Goal: Task Accomplishment & Management: Manage account settings

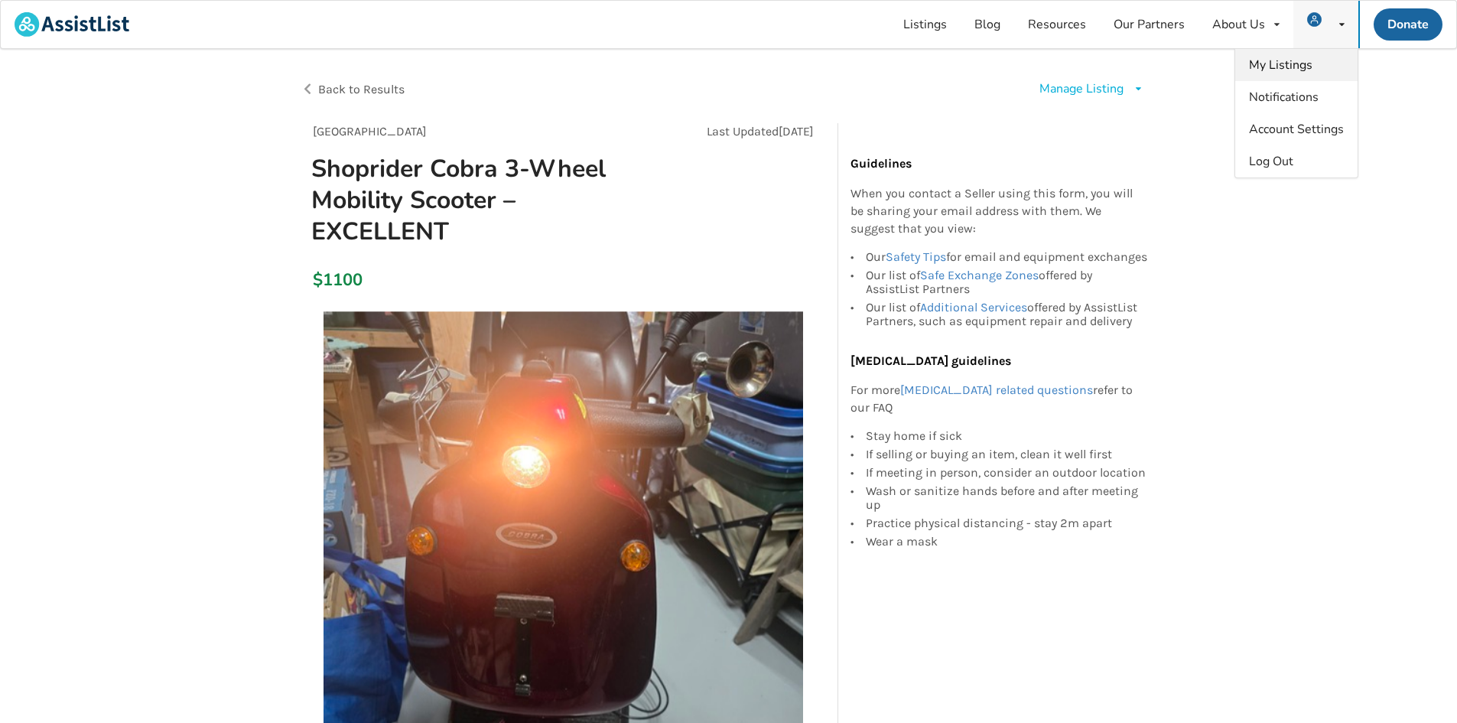
click at [1294, 70] on span "My Listings" at bounding box center [1280, 65] width 63 height 17
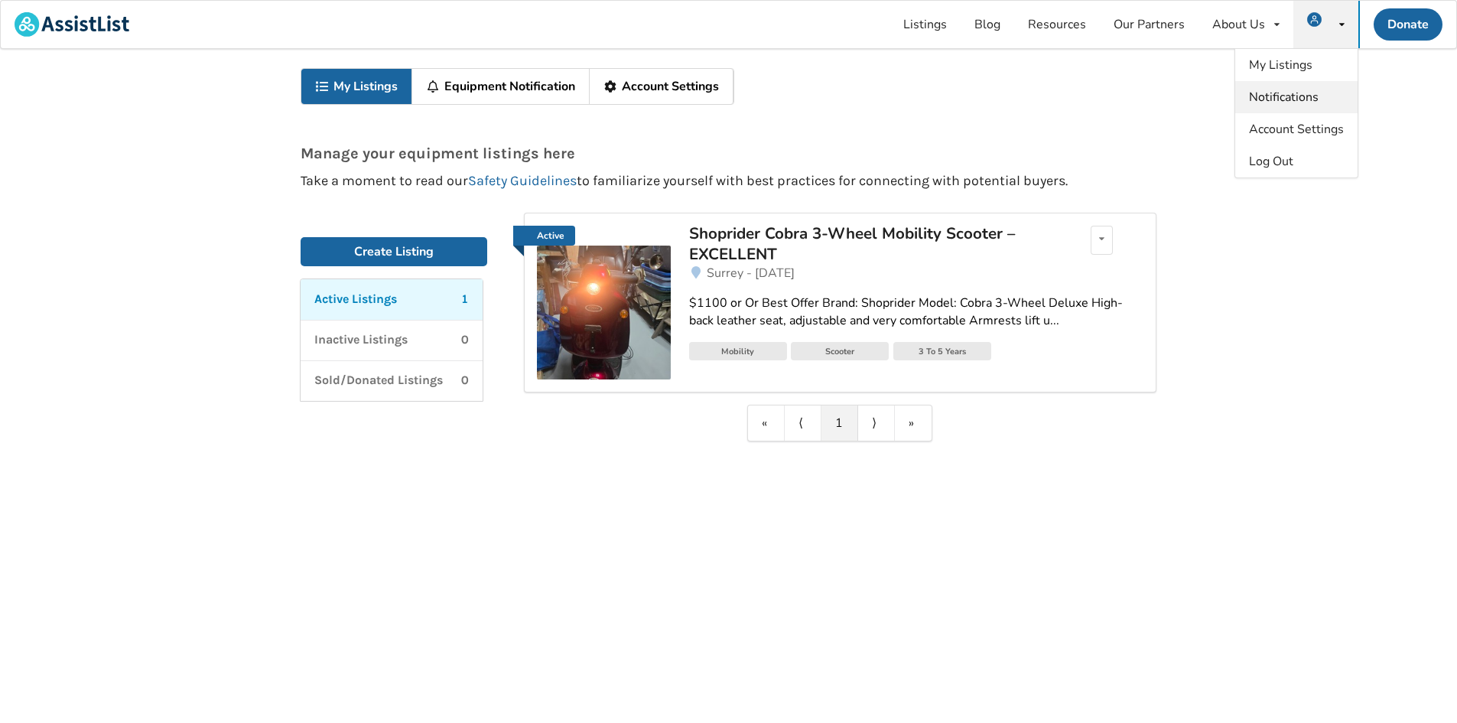
click at [1275, 102] on span "Notifications" at bounding box center [1284, 97] width 70 height 17
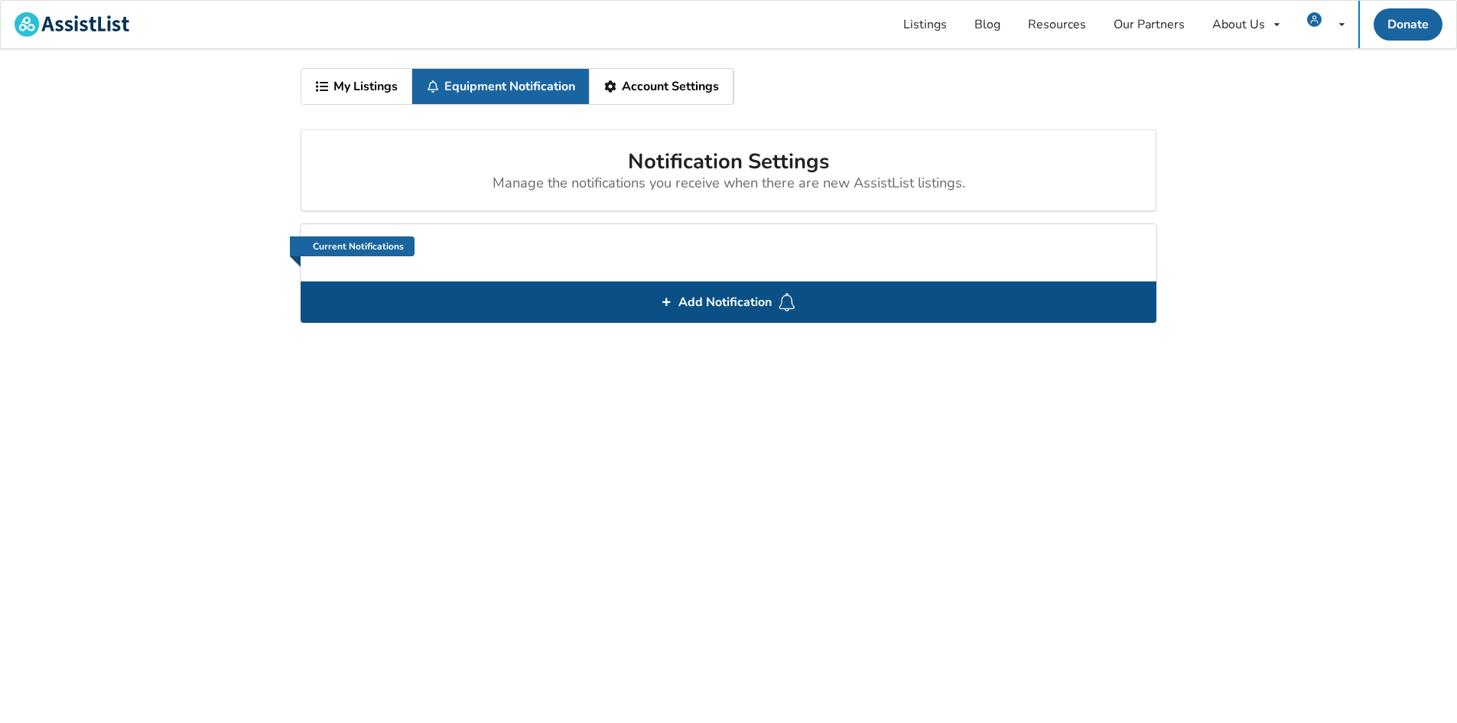
click at [749, 304] on span "Add Notification" at bounding box center [725, 302] width 106 height 24
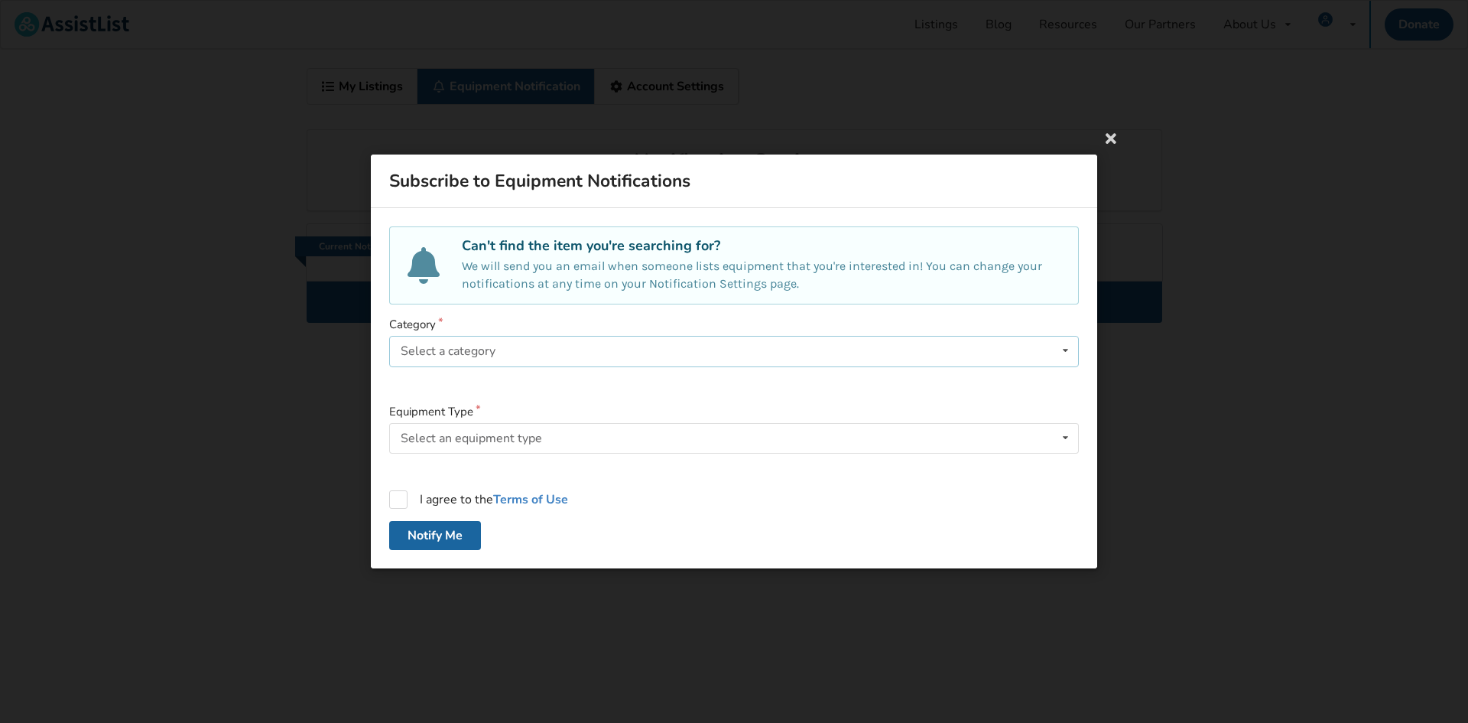
click at [530, 341] on div "Select a category Bathroom Safety Bedroom Equipment Daily Living Aids Mobility …" at bounding box center [734, 351] width 690 height 31
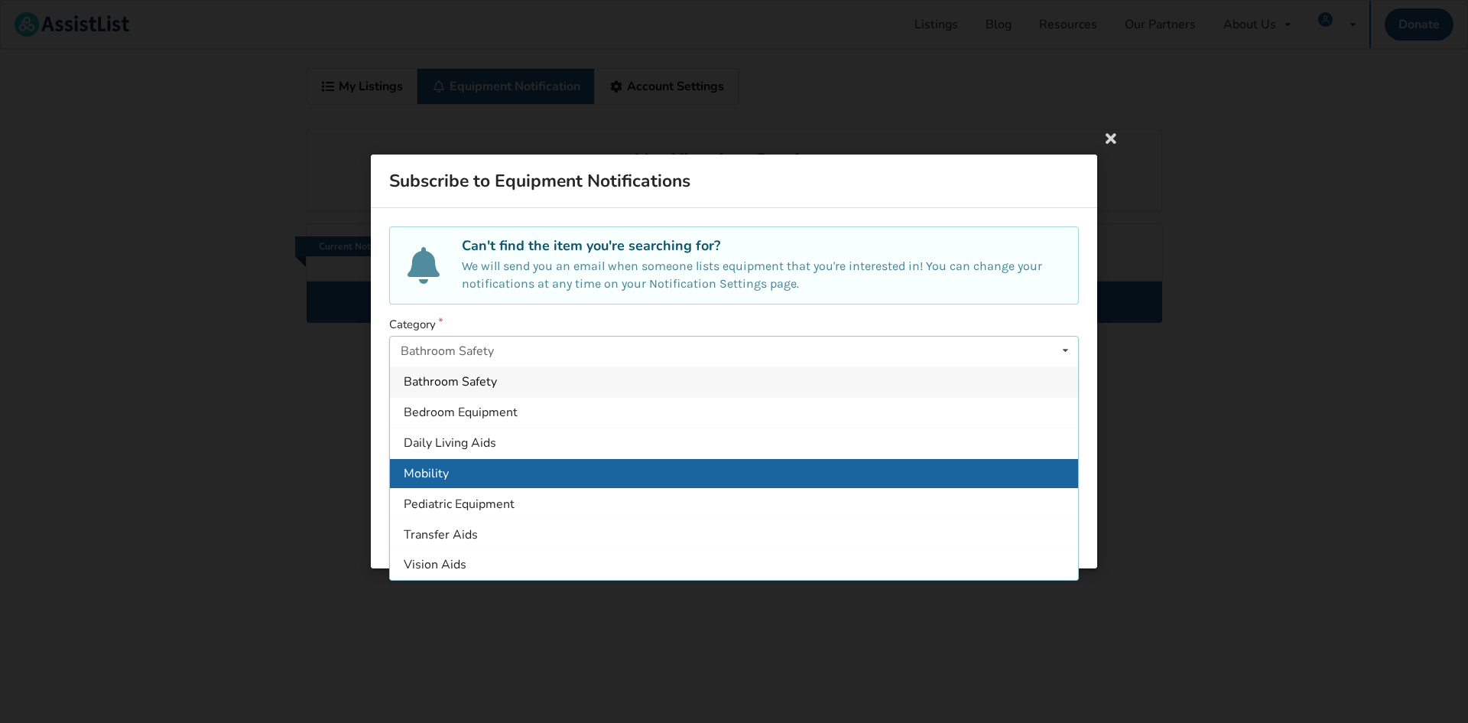
click at [544, 467] on div "Mobility" at bounding box center [734, 472] width 688 height 31
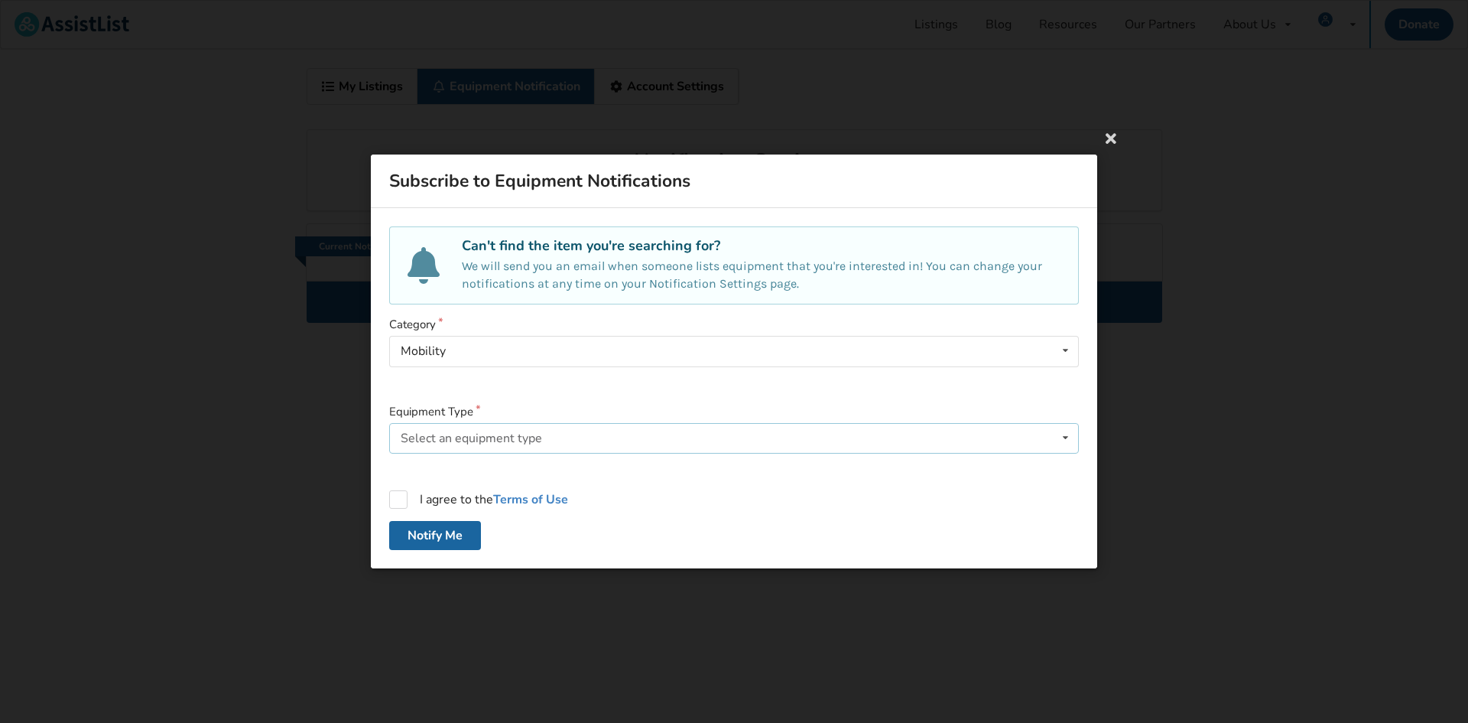
click at [543, 446] on div "Select an equipment type Walker Wheelchair Wheelchair Cushion Wheelchair Backre…" at bounding box center [734, 438] width 690 height 31
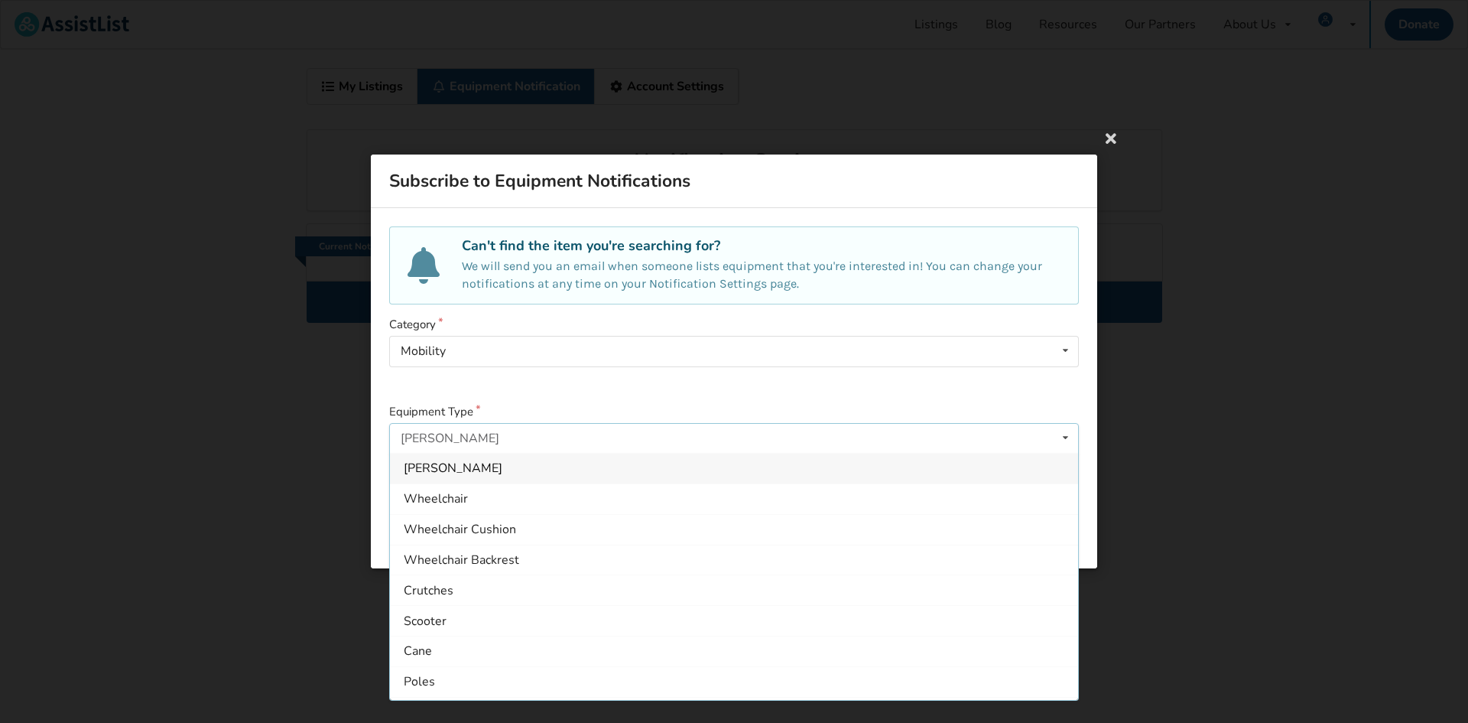
click at [580, 372] on div "Category Mobility Bathroom Safety Bedroom Equipment Daily Living Aids Mobility …" at bounding box center [734, 354] width 690 height 74
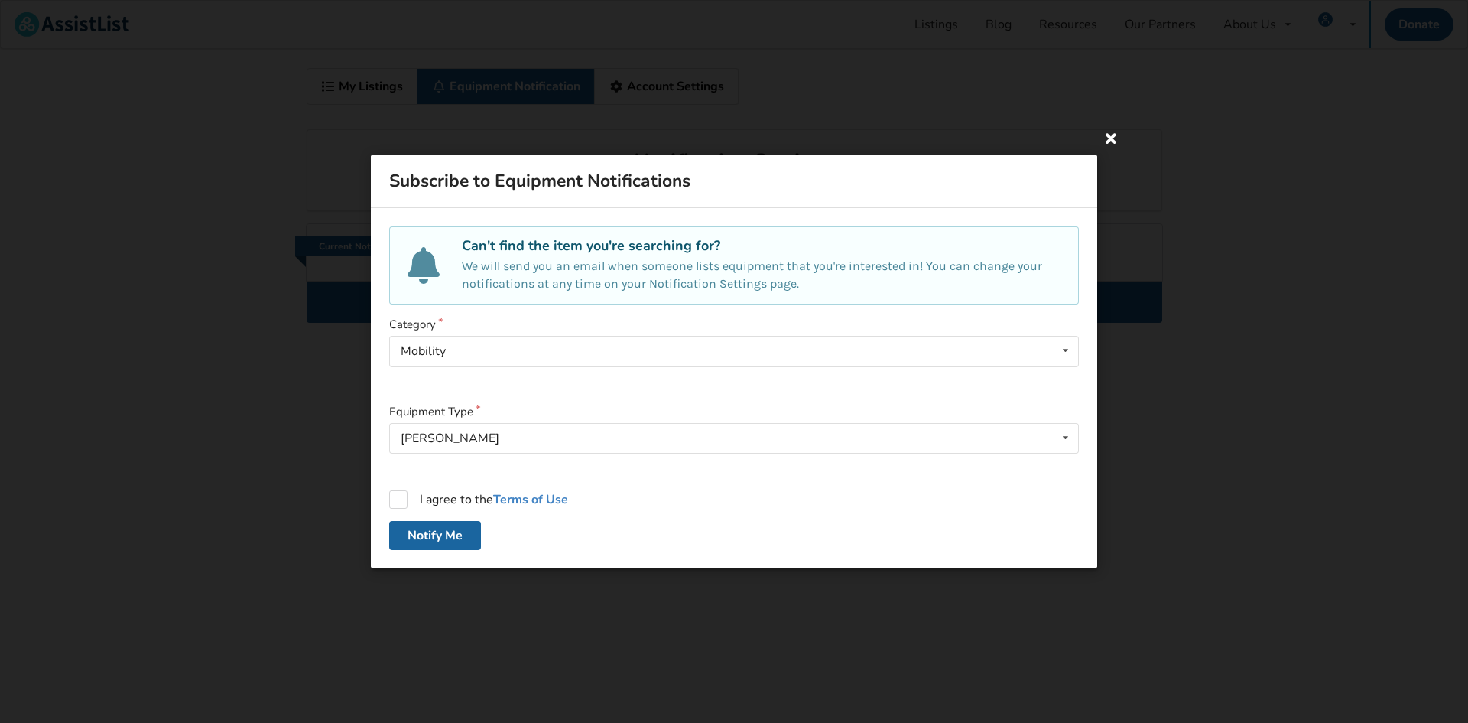
click at [1104, 139] on icon at bounding box center [1111, 138] width 28 height 28
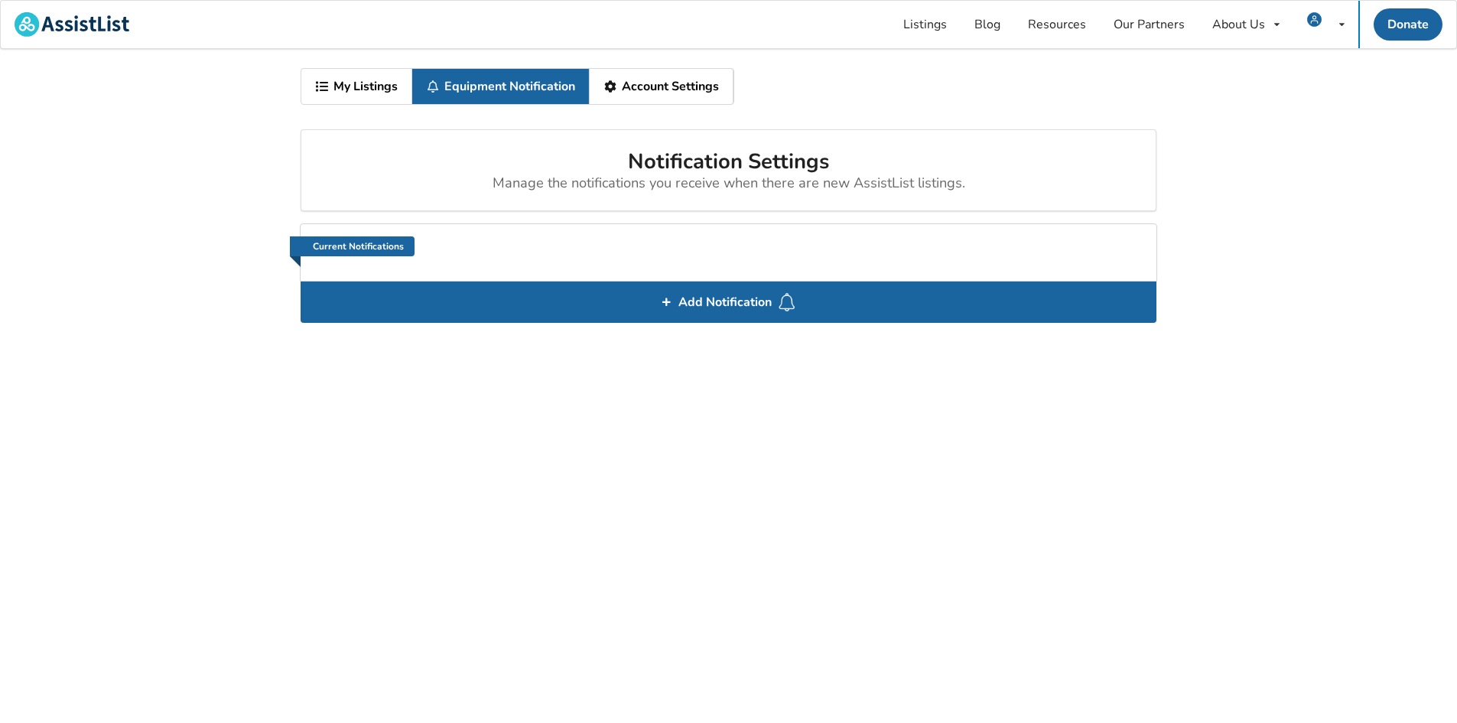
click at [668, 78] on link "Account Settings" at bounding box center [662, 86] width 144 height 35
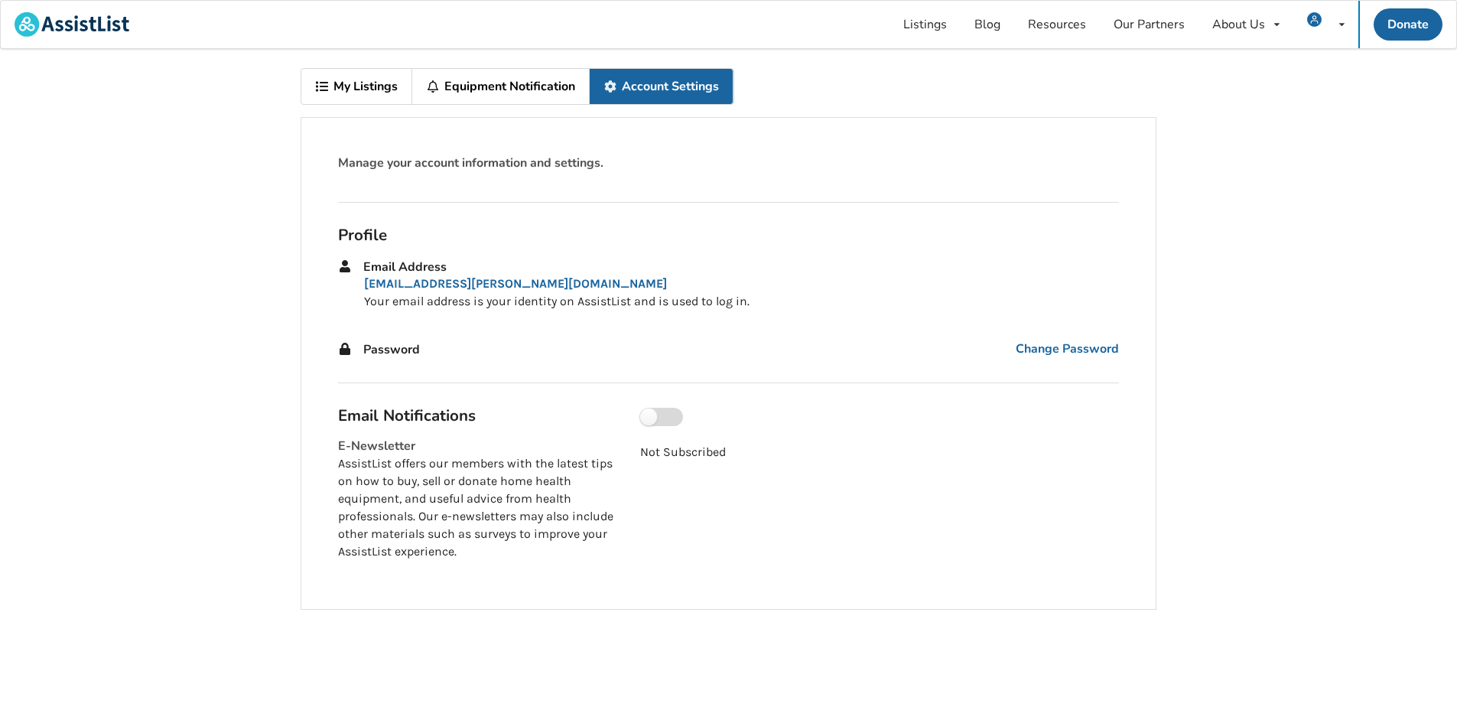
click at [650, 421] on label at bounding box center [661, 417] width 43 height 18
checkbox input "true"
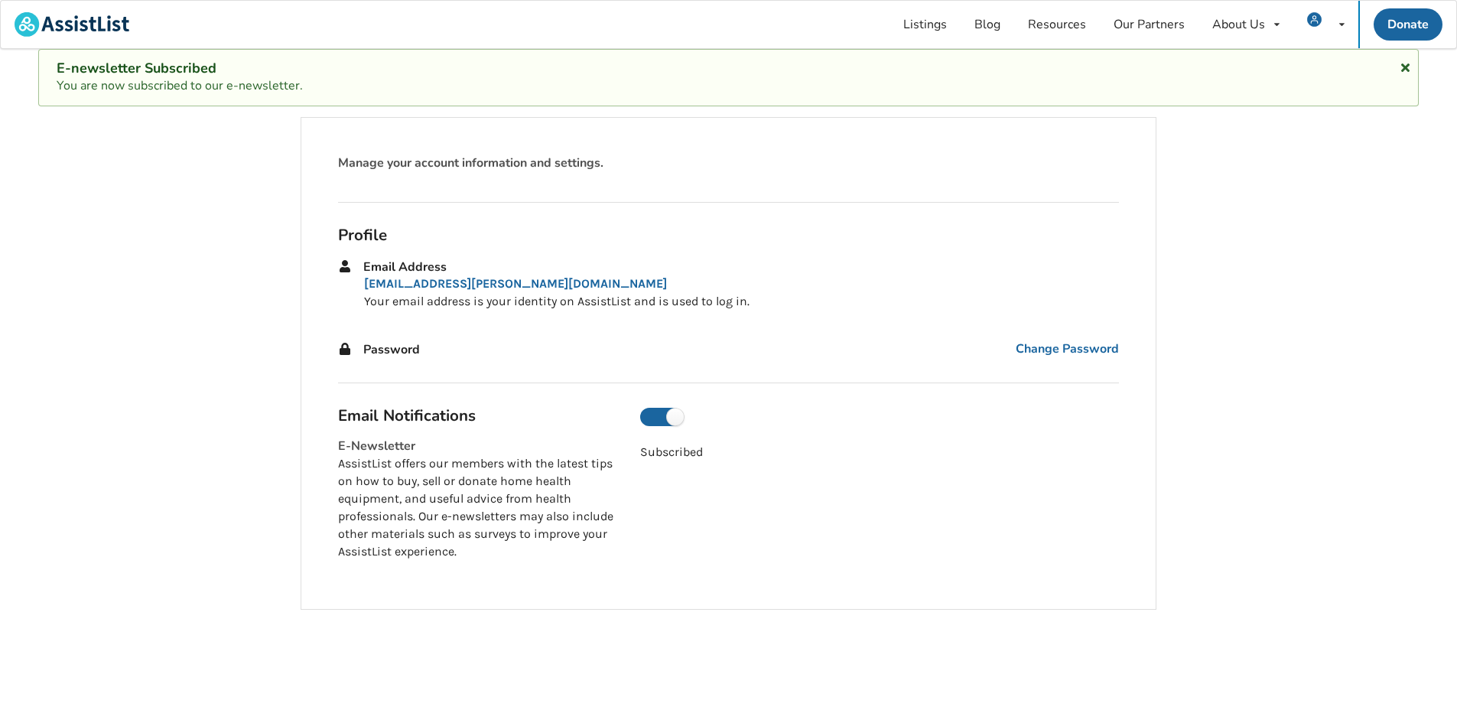
click at [1408, 67] on icon at bounding box center [1405, 65] width 15 height 12
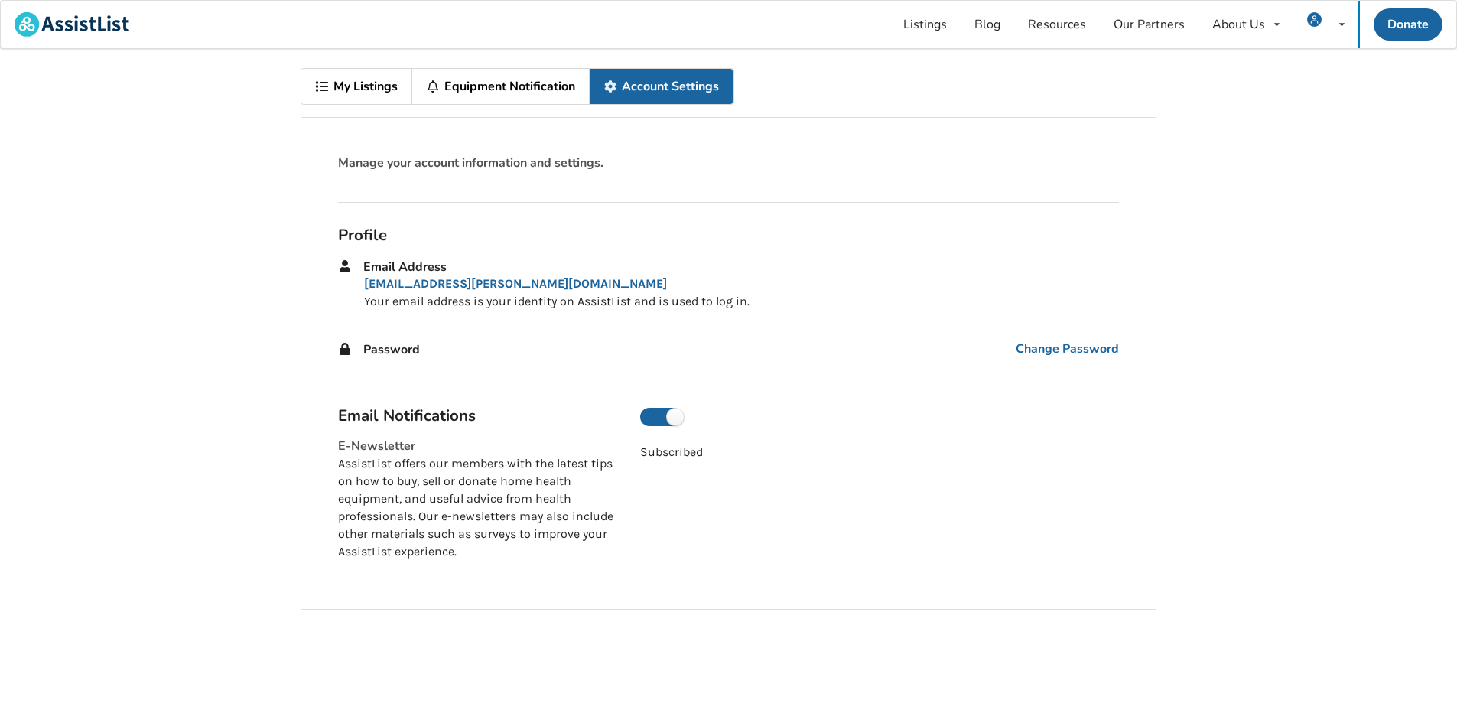
click at [395, 86] on link "My Listings" at bounding box center [356, 86] width 111 height 35
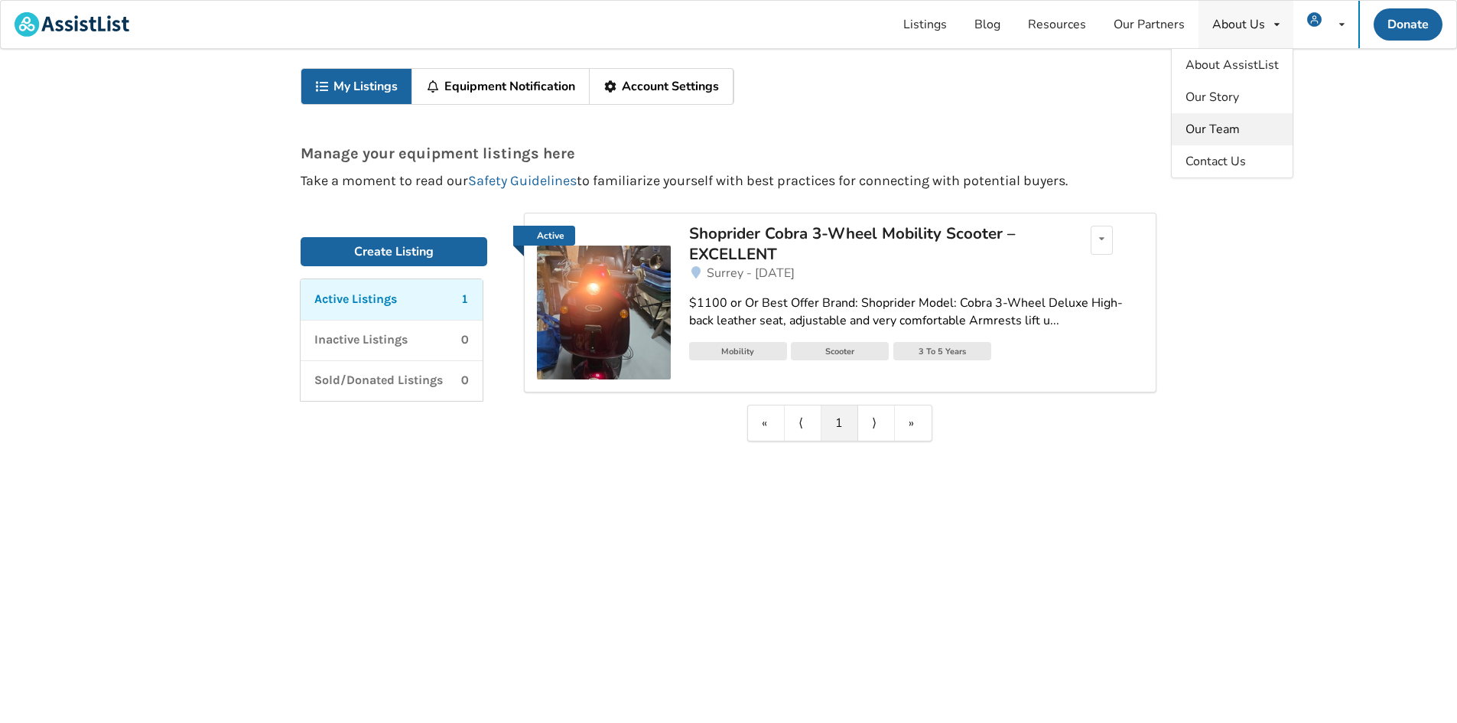
click at [1227, 143] on link "Our Team" at bounding box center [1232, 129] width 121 height 32
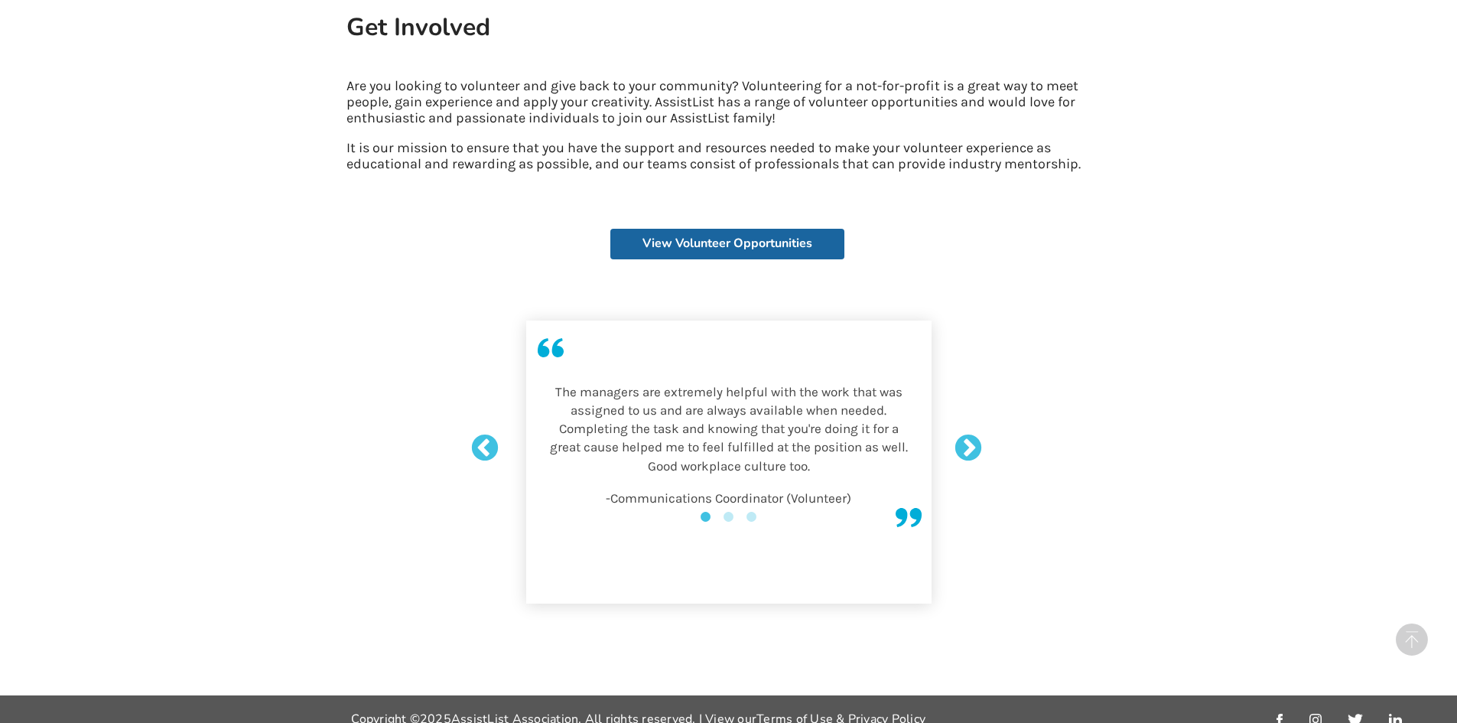
scroll to position [3405, 0]
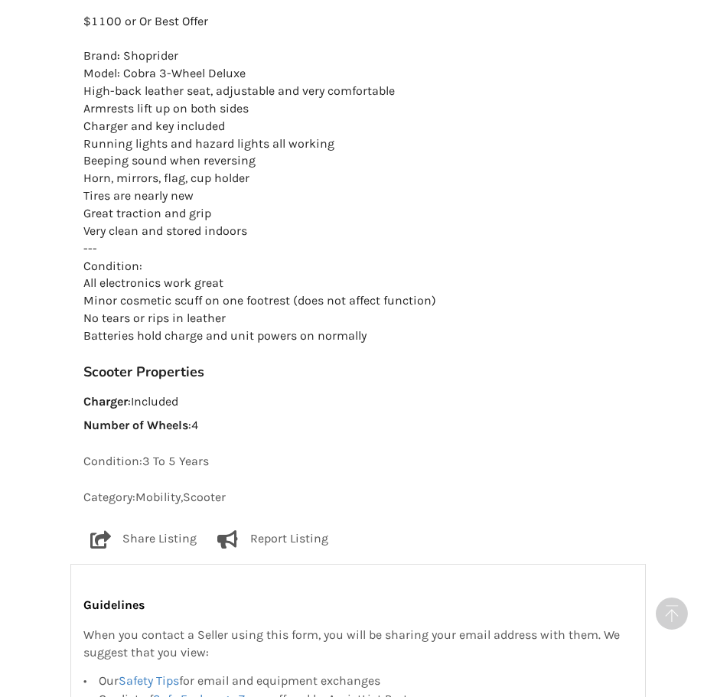
scroll to position [1224, 0]
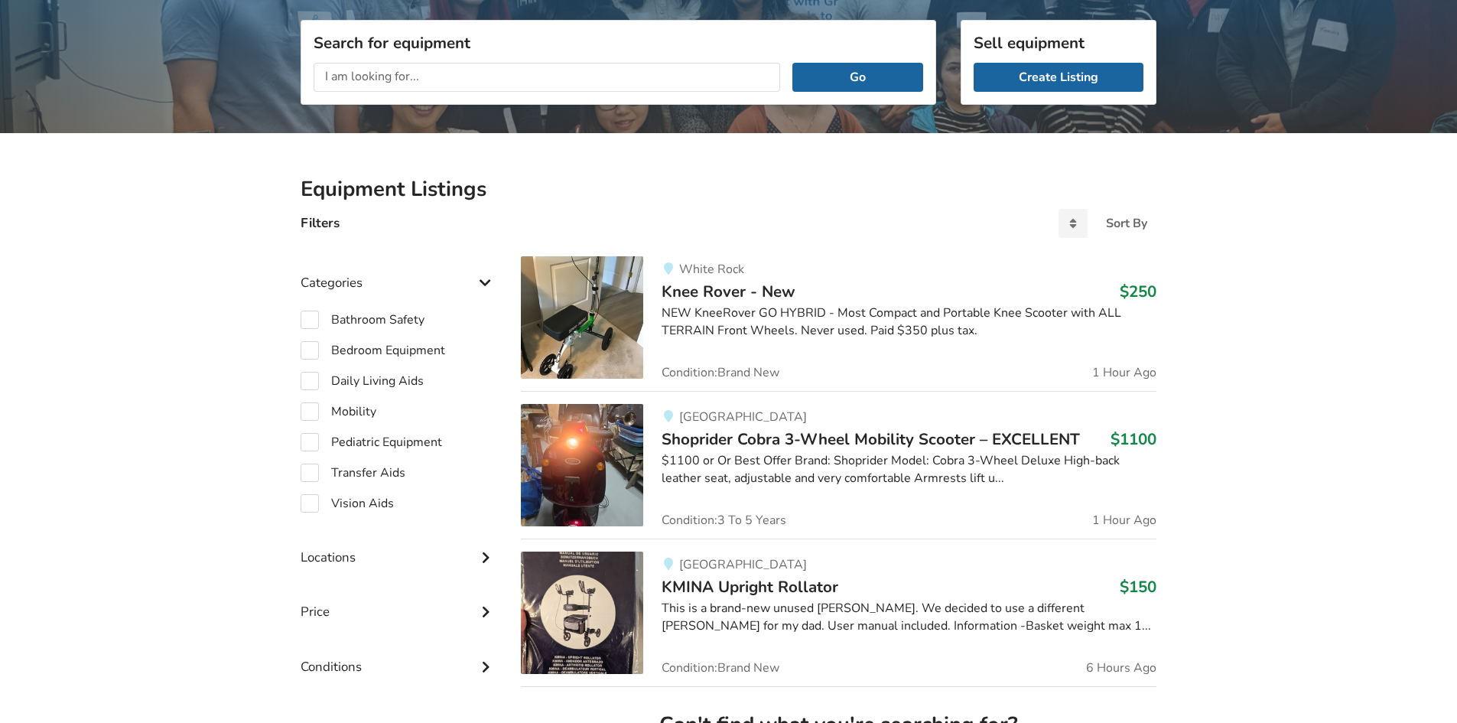
scroll to position [229, 0]
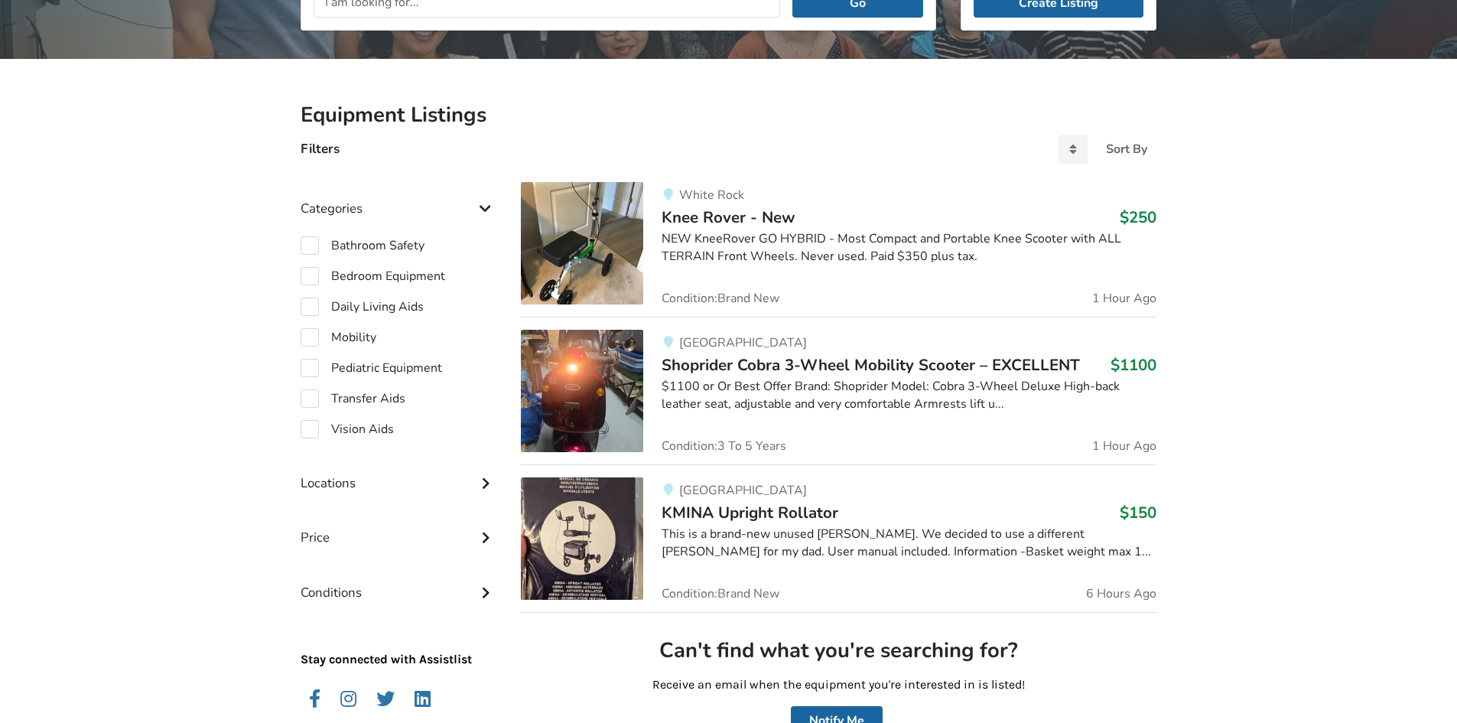
click at [971, 513] on h3 "KMINA Upright Rollator $150" at bounding box center [908, 512] width 495 height 20
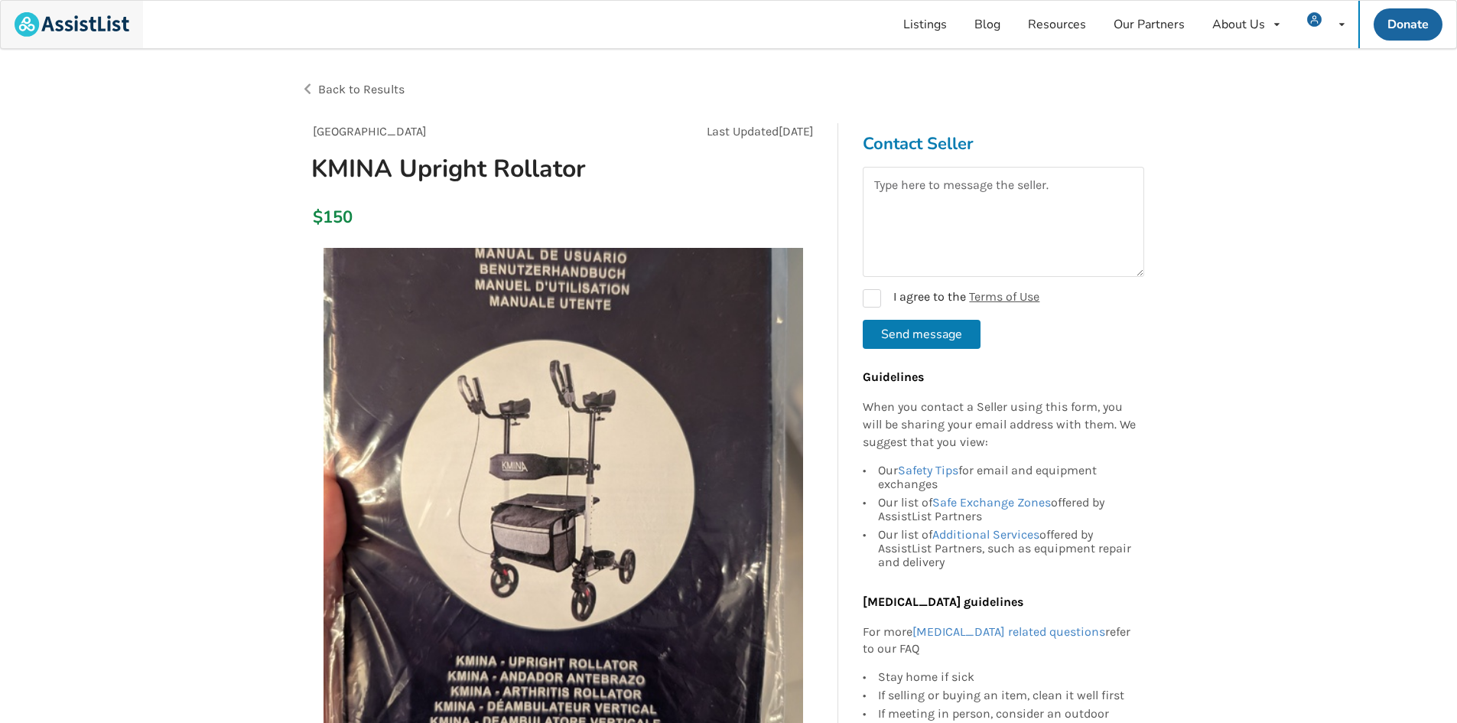
click at [39, 16] on img at bounding box center [72, 24] width 115 height 24
